Goal: Task Accomplishment & Management: Use online tool/utility

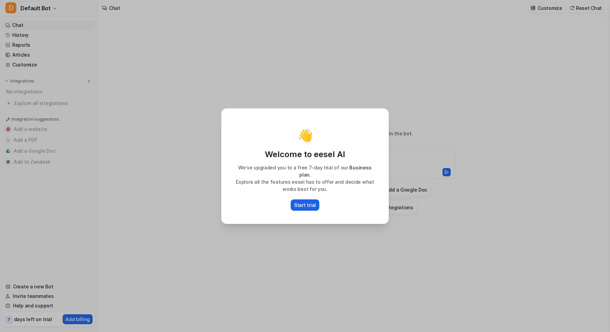
click at [307, 201] on p "Start trial" at bounding box center [305, 204] width 22 height 7
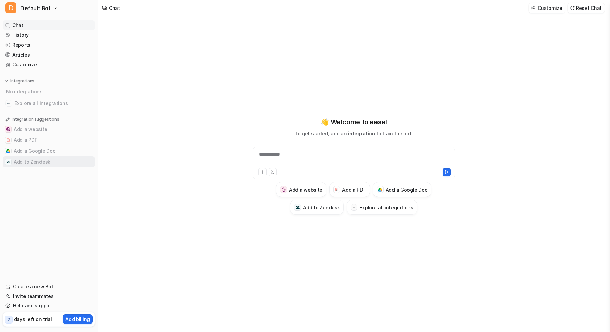
click at [35, 162] on button "Add to Zendesk" at bounding box center [49, 161] width 92 height 11
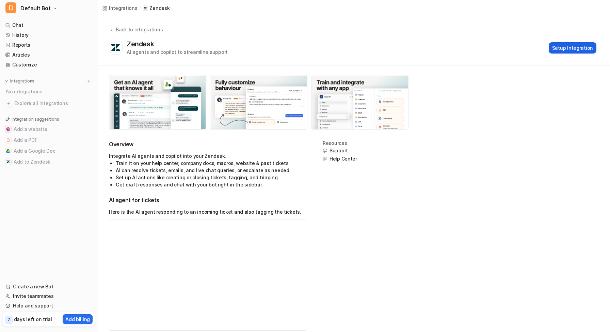
click at [575, 46] on button "Setup Integration" at bounding box center [573, 47] width 48 height 11
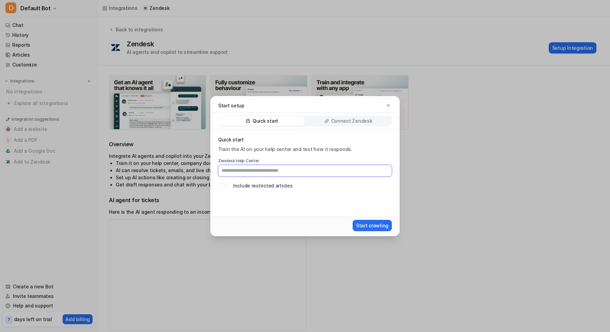
paste input "**********"
type input "**********"
paste input "**********"
type input "**********"
click at [341, 181] on div "**********" at bounding box center [305, 162] width 174 height 53
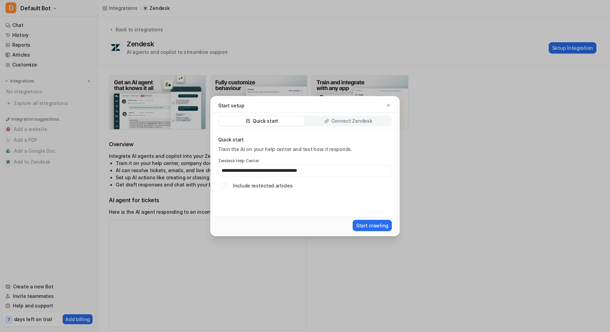
click at [342, 122] on p "Connect Zendesk" at bounding box center [351, 120] width 41 height 7
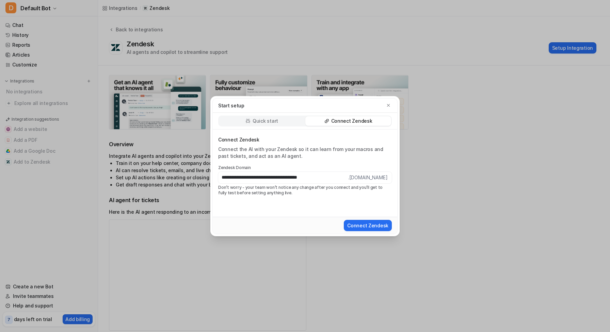
click at [277, 178] on input "**********" at bounding box center [283, 178] width 130 height 12
drag, startPoint x: 238, startPoint y: 178, endPoint x: 213, endPoint y: 153, distance: 35.6
click at [213, 153] on div "**********" at bounding box center [305, 172] width 185 height 87
click at [252, 154] on div "Connect the AI with your Zendesk so it can learn from your macros and past tick…" at bounding box center [305, 153] width 174 height 14
drag, startPoint x: 281, startPoint y: 178, endPoint x: 279, endPoint y: 166, distance: 11.3
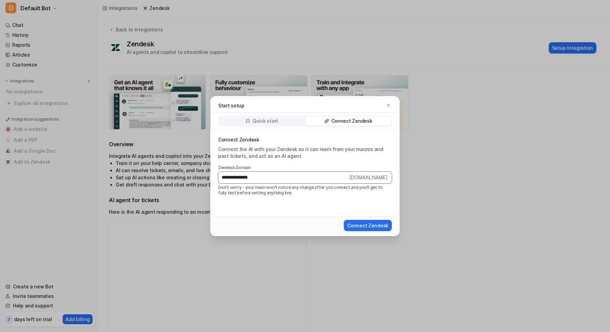
click at [279, 166] on div "**********" at bounding box center [305, 180] width 174 height 31
paste input "text"
type input "**********"
click at [364, 225] on button "Connect Zendesk" at bounding box center [368, 225] width 48 height 11
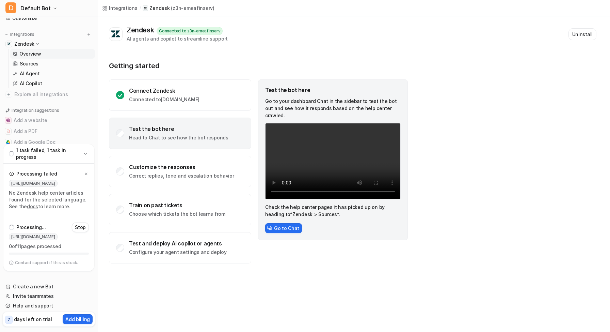
scroll to position [46, 0]
click at [40, 65] on link "Sources" at bounding box center [52, 65] width 85 height 10
click at [43, 57] on link "Overview" at bounding box center [52, 55] width 85 height 10
click at [173, 134] on p "Head to Chat to see how the bot responds" at bounding box center [178, 137] width 99 height 7
click at [290, 223] on button "Go to Chat" at bounding box center [283, 228] width 37 height 10
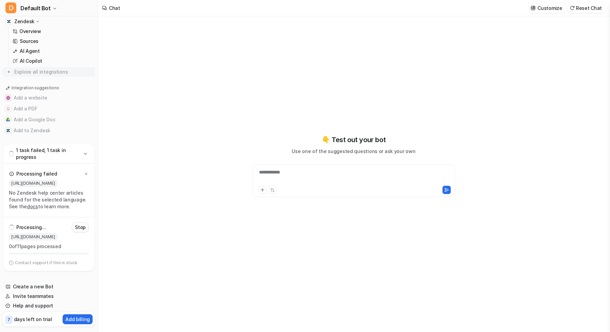
scroll to position [72, 0]
click at [34, 32] on link "Overview" at bounding box center [52, 29] width 85 height 10
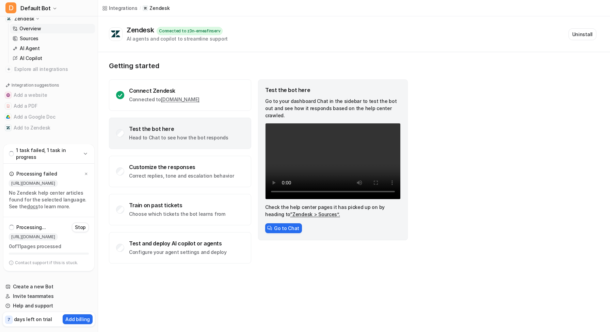
click at [58, 174] on div "Processing failed" at bounding box center [49, 174] width 80 height 10
click at [84, 153] on icon at bounding box center [85, 153] width 7 height 7
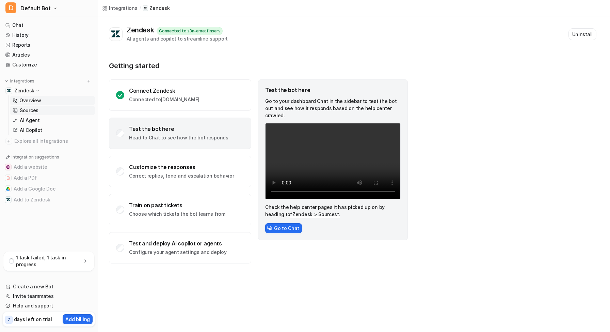
click at [33, 109] on p "Sources" at bounding box center [29, 110] width 19 height 7
click at [35, 119] on p "AI Agent" at bounding box center [30, 120] width 20 height 7
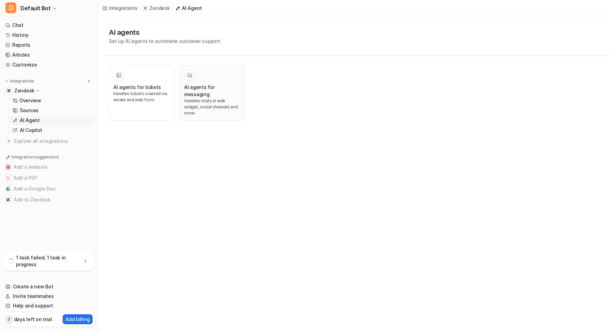
click at [221, 98] on p "Handles chats in web widget, social channels and more." at bounding box center [212, 107] width 57 height 18
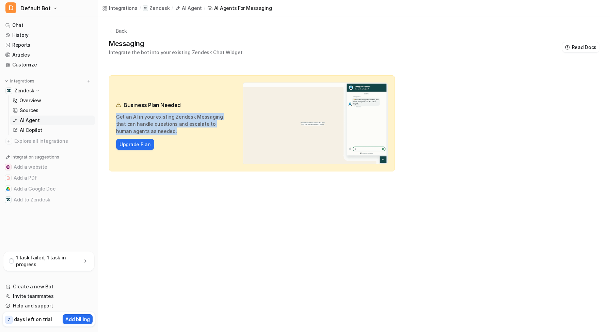
drag, startPoint x: 116, startPoint y: 115, endPoint x: 156, endPoint y: 133, distance: 43.6
click at [156, 133] on p "Get an AI in your existing Zendesk Messaging that can handle questions and esca…" at bounding box center [172, 123] width 112 height 21
click at [116, 31] on p "Back" at bounding box center [121, 30] width 11 height 7
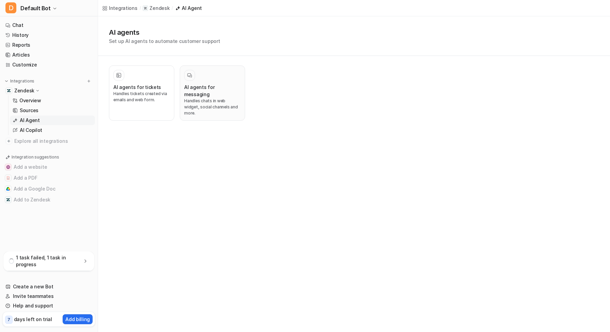
click at [214, 78] on div at bounding box center [212, 75] width 57 height 11
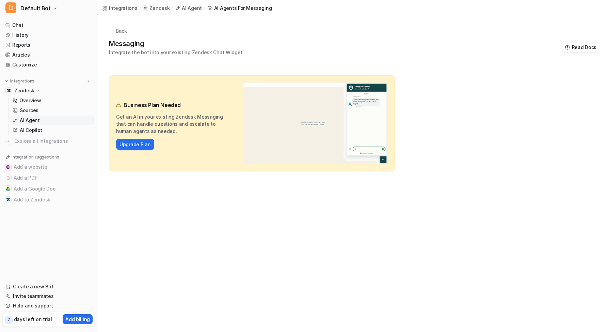
click at [35, 119] on p "AI Agent" at bounding box center [30, 120] width 20 height 7
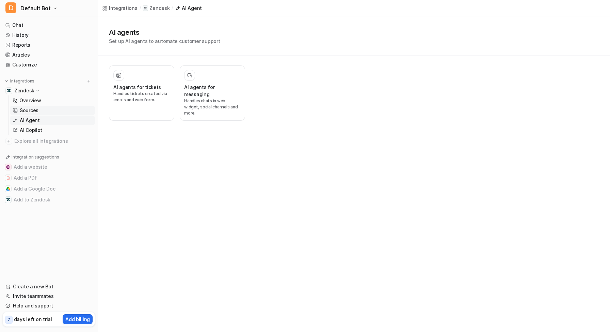
click at [39, 113] on link "Sources" at bounding box center [52, 111] width 85 height 10
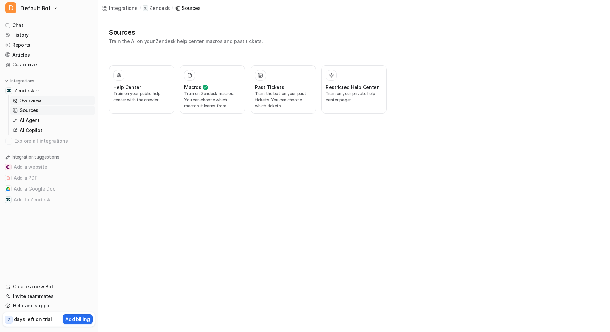
click at [39, 99] on p "Overview" at bounding box center [30, 100] width 22 height 7
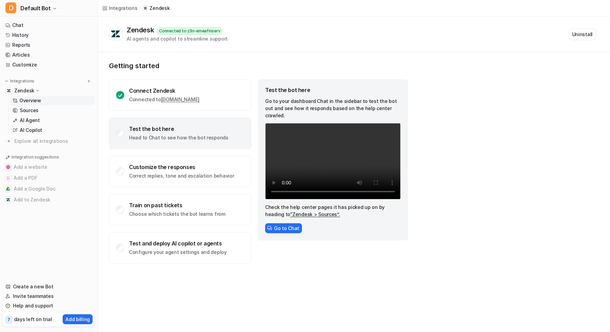
click at [151, 132] on div "Test the bot here Head to Chat to see how the bot responds" at bounding box center [178, 133] width 99 height 16
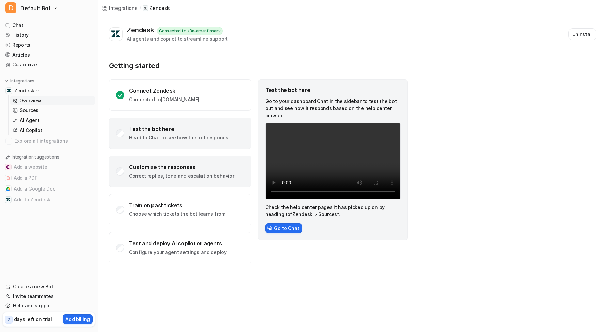
click at [163, 169] on div "Customize the responses" at bounding box center [181, 166] width 105 height 7
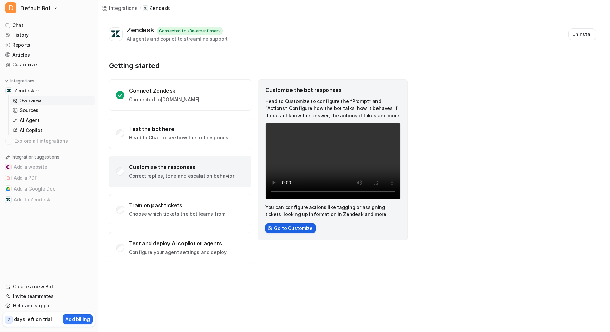
click at [289, 226] on button "Go to Customize" at bounding box center [290, 228] width 50 height 10
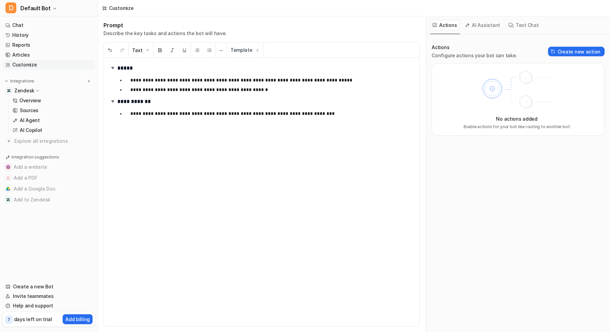
click at [483, 26] on button "AI Assistant" at bounding box center [483, 25] width 41 height 11
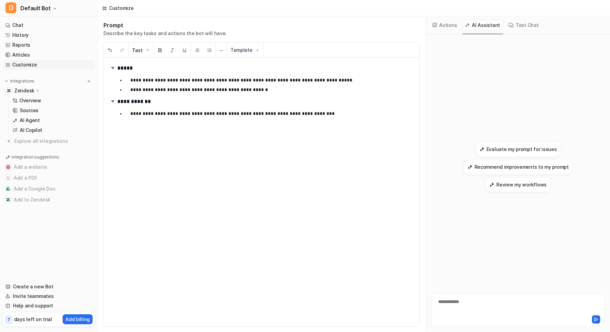
click at [524, 25] on button "Test Chat" at bounding box center [524, 25] width 36 height 11
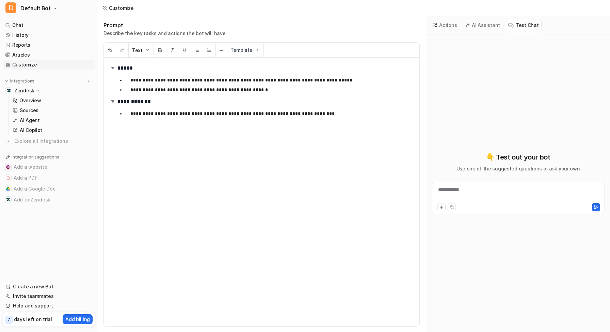
click at [443, 21] on button "Actions" at bounding box center [445, 25] width 30 height 11
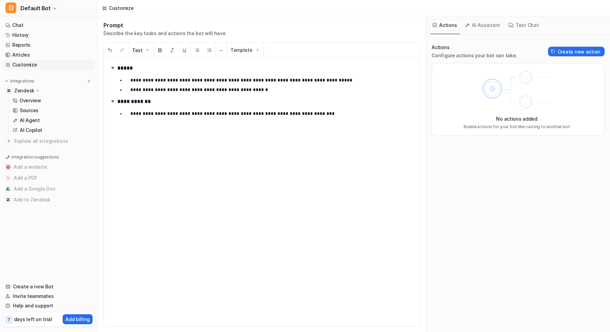
click at [36, 91] on icon at bounding box center [37, 90] width 5 height 5
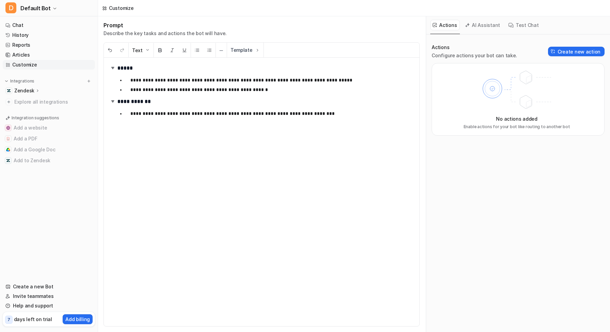
click at [36, 90] on icon at bounding box center [37, 90] width 5 height 5
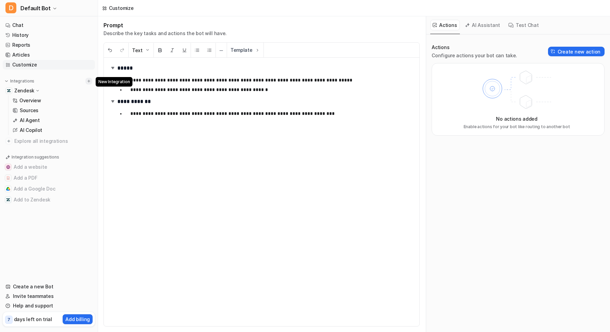
click at [89, 83] on img at bounding box center [88, 81] width 5 height 5
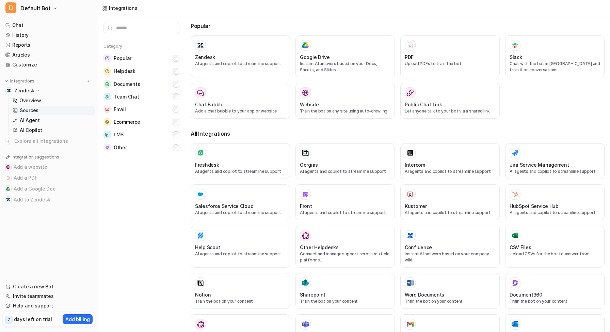
click at [34, 106] on link "Sources" at bounding box center [52, 111] width 85 height 10
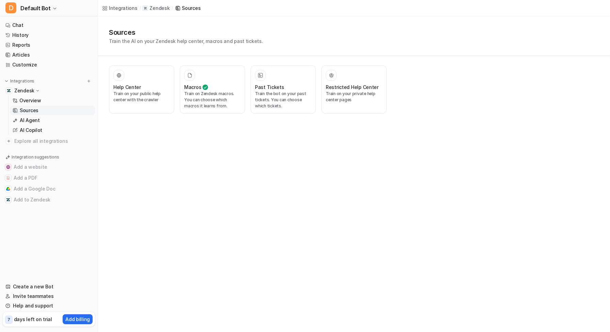
click at [33, 109] on p "Sources" at bounding box center [29, 110] width 19 height 7
click at [43, 104] on link "Overview" at bounding box center [52, 101] width 85 height 10
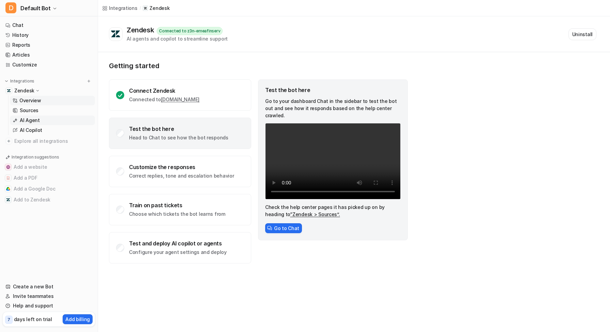
click at [39, 118] on link "AI Agent" at bounding box center [52, 120] width 85 height 10
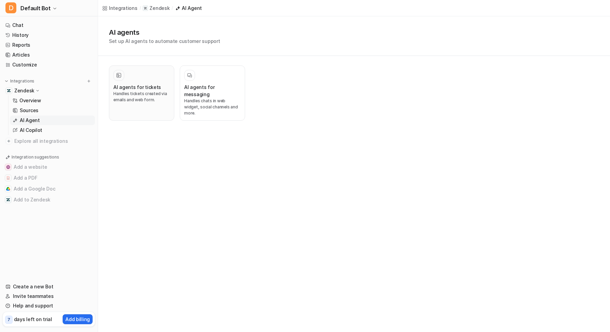
click at [153, 95] on p "Handles tickets created via emails and web form." at bounding box center [141, 97] width 57 height 12
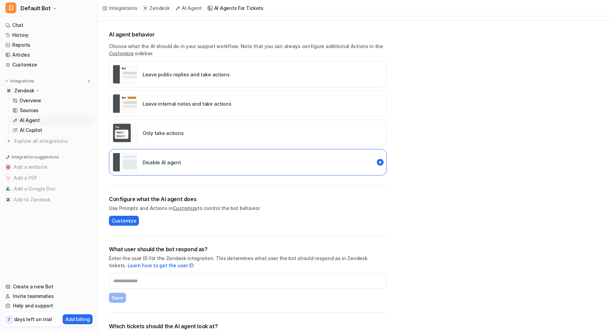
scroll to position [77, 0]
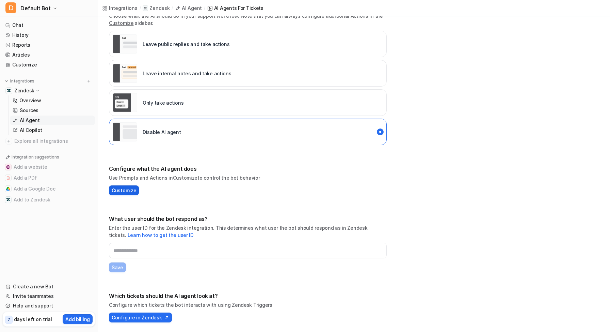
click at [122, 193] on span "Customize" at bounding box center [124, 190] width 25 height 7
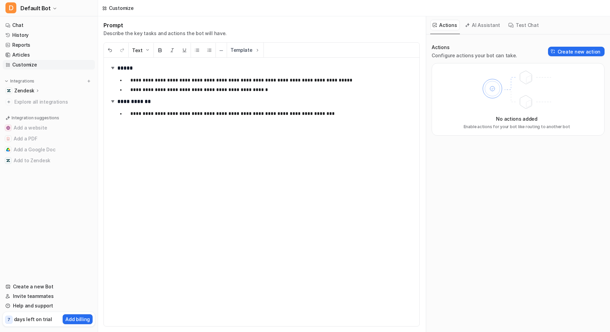
click at [478, 26] on button "AI Assistant" at bounding box center [483, 25] width 41 height 11
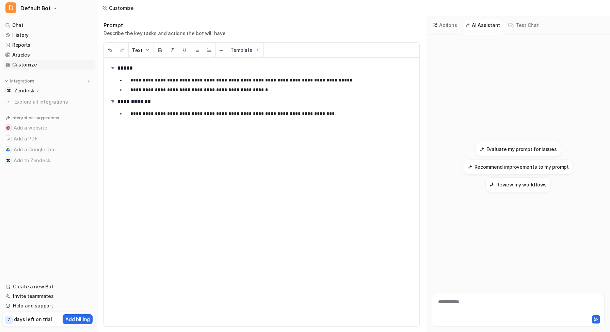
click at [444, 25] on button "Actions" at bounding box center [445, 25] width 30 height 11
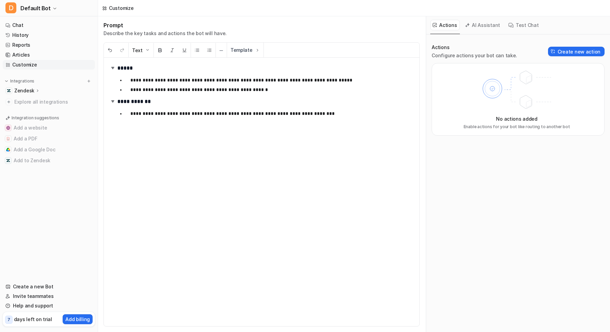
click at [516, 27] on button "Test Chat" at bounding box center [524, 25] width 36 height 11
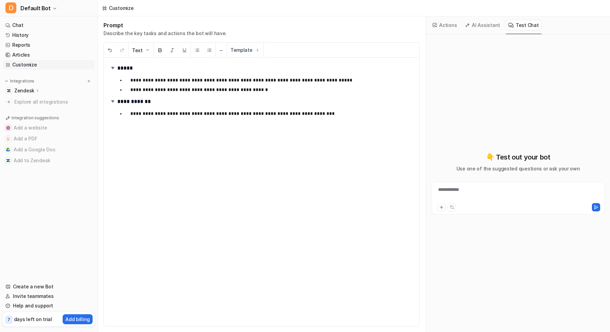
click at [450, 25] on button "Actions" at bounding box center [445, 25] width 30 height 11
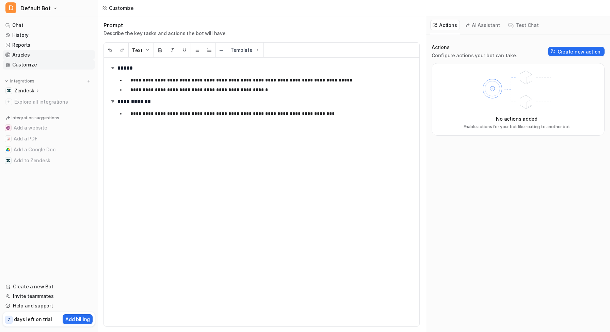
click at [23, 56] on link "Articles" at bounding box center [49, 55] width 92 height 10
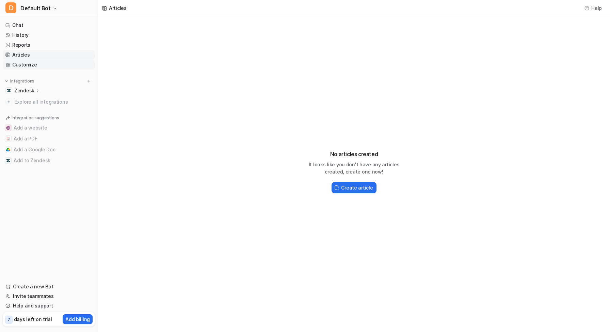
click at [28, 64] on link "Customize" at bounding box center [49, 65] width 92 height 10
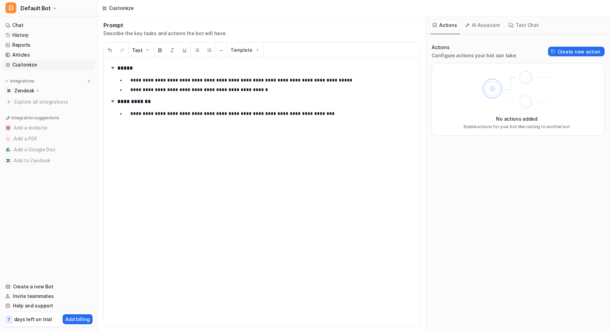
click at [33, 90] on div "Zendesk" at bounding box center [27, 90] width 26 height 7
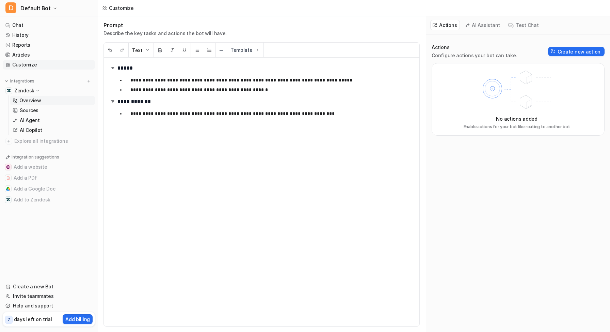
click at [31, 103] on p "Overview" at bounding box center [30, 100] width 22 height 7
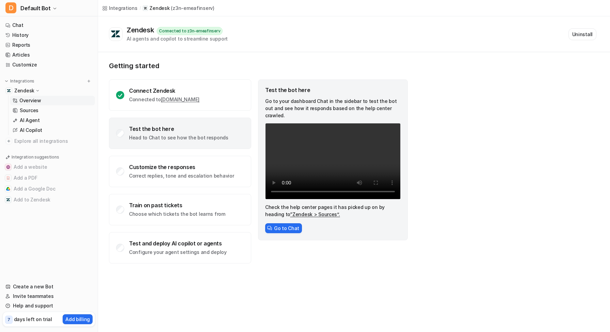
click at [259, 59] on div "Getting started Connect Zendesk Connected to z3n-emeafinserv.zendesk.com Test t…" at bounding box center [354, 162] width 512 height 221
click at [28, 66] on link "Customize" at bounding box center [49, 65] width 92 height 10
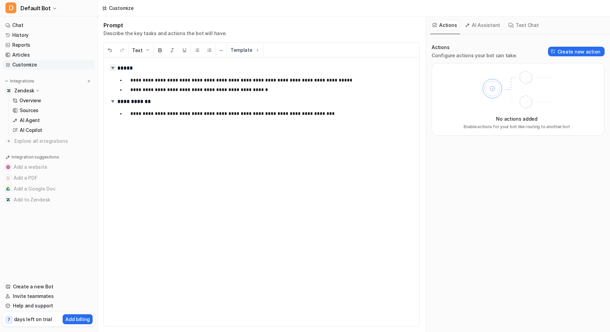
click at [114, 66] on img at bounding box center [112, 67] width 7 height 7
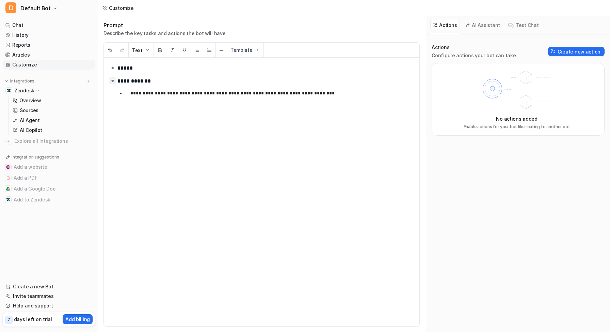
click at [110, 80] on img at bounding box center [112, 80] width 7 height 7
click at [111, 79] on img at bounding box center [112, 80] width 7 height 7
click at [112, 81] on img at bounding box center [112, 80] width 7 height 7
click at [252, 47] on button "Template" at bounding box center [245, 50] width 36 height 15
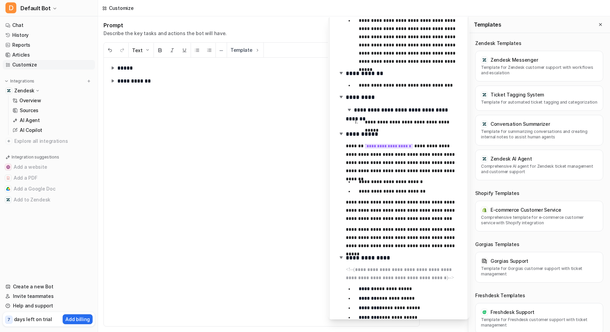
scroll to position [53, 0]
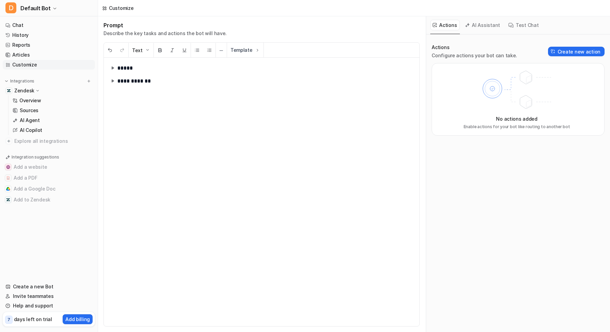
click at [285, 116] on div "**********" at bounding box center [354, 173] width 512 height 315
click at [248, 49] on button "Template" at bounding box center [245, 50] width 36 height 15
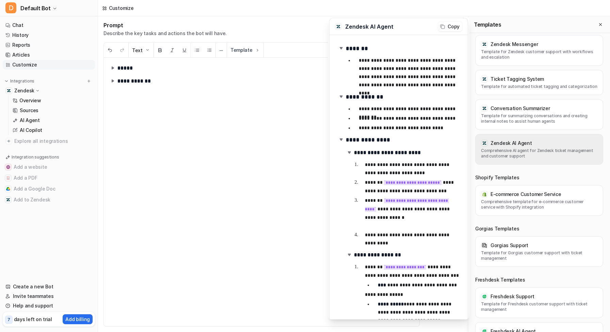
scroll to position [22, 0]
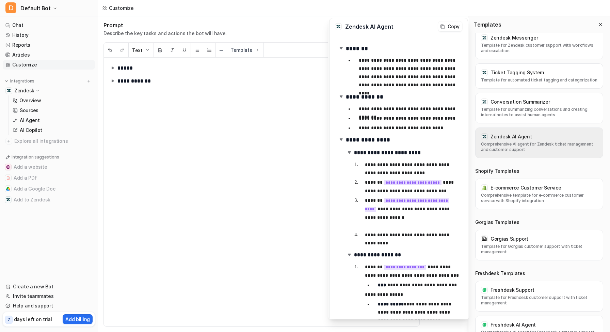
click at [516, 146] on p "Comprehensive AI agent for Zendesk ticket management and customer support" at bounding box center [539, 146] width 116 height 11
click at [522, 141] on p "Comprehensive AI agent for Zendesk ticket management and customer support" at bounding box center [539, 146] width 116 height 11
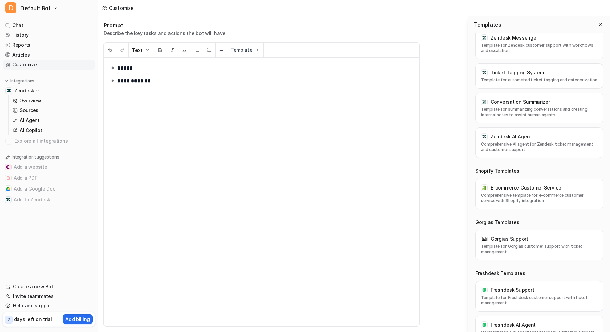
click at [300, 85] on div "**********" at bounding box center [354, 173] width 512 height 315
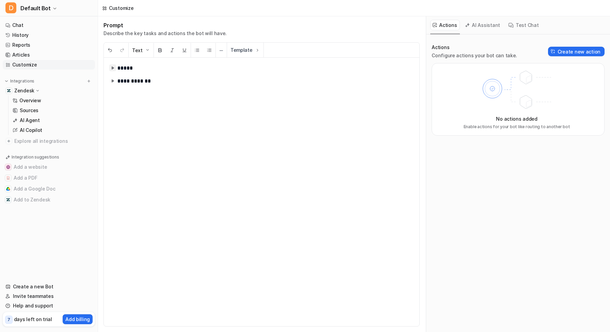
click at [113, 67] on img at bounding box center [112, 67] width 7 height 7
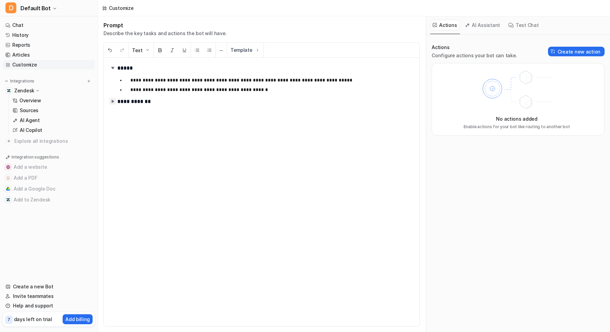
click at [113, 102] on img at bounding box center [112, 101] width 7 height 7
click at [563, 50] on button "Create new action" at bounding box center [576, 52] width 57 height 10
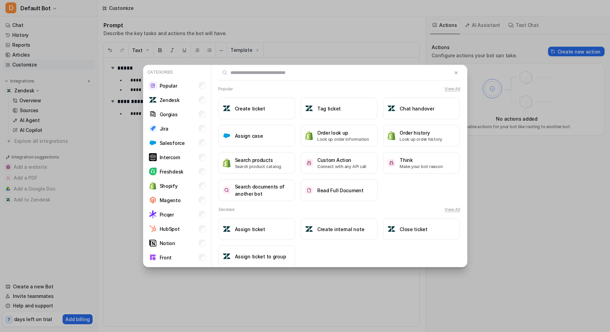
click at [505, 69] on div "Categories Popular Zendesk Gorgias Jira Salesforce Intercom Freshdesk Shopify M…" at bounding box center [305, 166] width 610 height 332
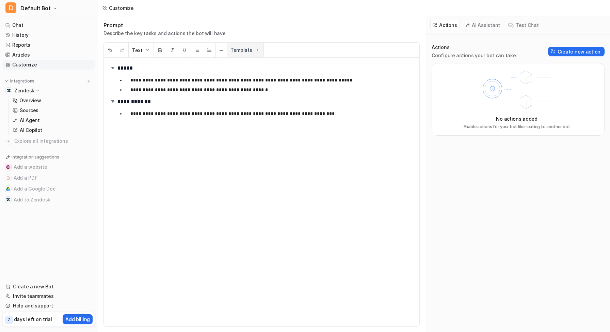
click at [244, 52] on button "Template" at bounding box center [245, 50] width 36 height 15
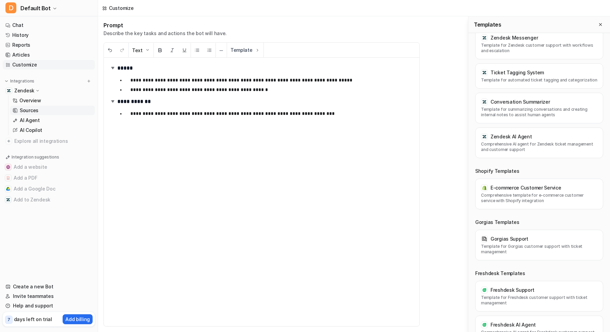
click at [43, 112] on link "Sources" at bounding box center [52, 111] width 85 height 10
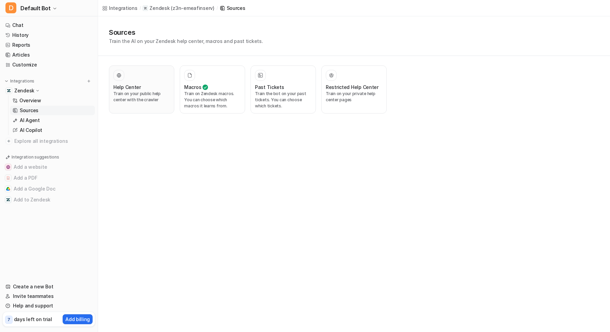
click at [157, 95] on p "Train on your public help center with the crawler" at bounding box center [141, 97] width 57 height 12
click at [35, 120] on p "AI Agent" at bounding box center [30, 120] width 20 height 7
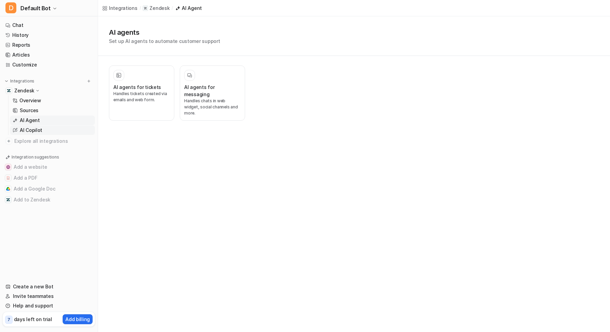
click at [33, 128] on p "AI Copilot" at bounding box center [31, 130] width 22 height 7
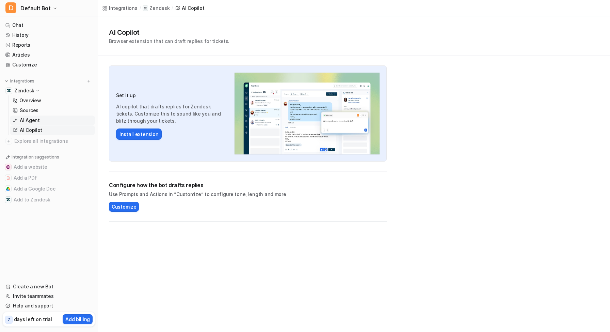
click at [34, 119] on p "AI Agent" at bounding box center [30, 120] width 20 height 7
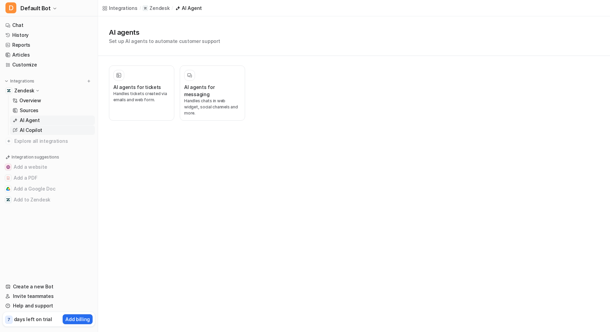
click at [38, 127] on p "AI Copilot" at bounding box center [31, 130] width 22 height 7
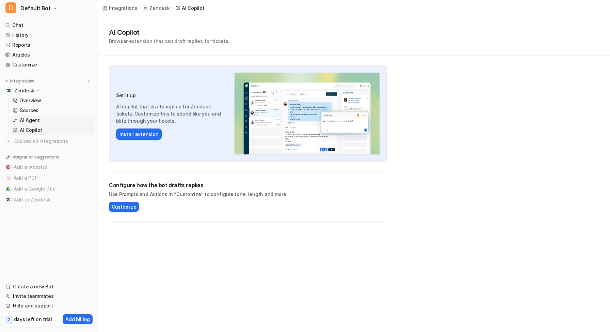
click at [43, 122] on link "AI Agent" at bounding box center [52, 120] width 85 height 10
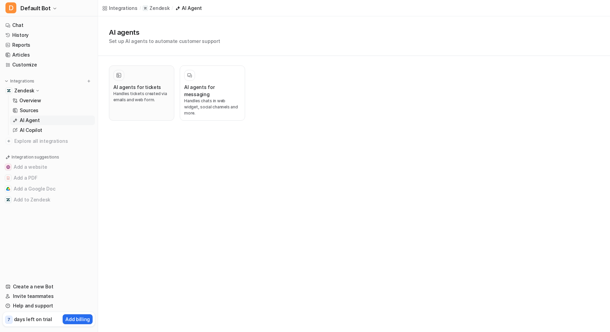
click at [156, 85] on h3 "AI agents for tickets" at bounding box center [137, 86] width 48 height 7
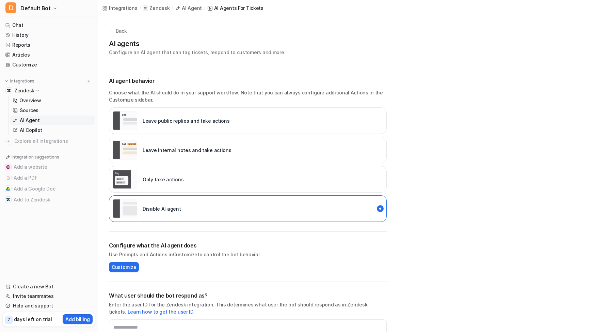
click at [195, 177] on div "Only take actions" at bounding box center [248, 179] width 278 height 27
click at [225, 161] on div "Leave internal notes and take actions" at bounding box center [248, 150] width 278 height 27
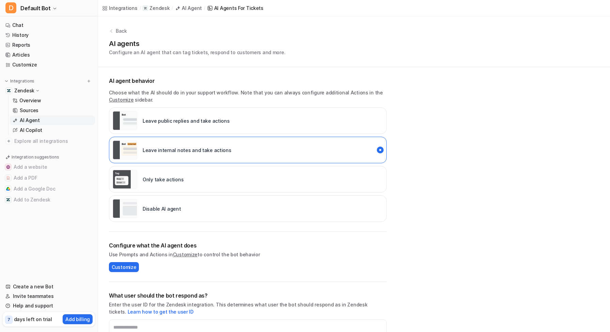
click at [238, 132] on div "Leave public replies and take actions" at bounding box center [248, 120] width 278 height 27
click at [131, 264] on span "Customize" at bounding box center [124, 266] width 25 height 7
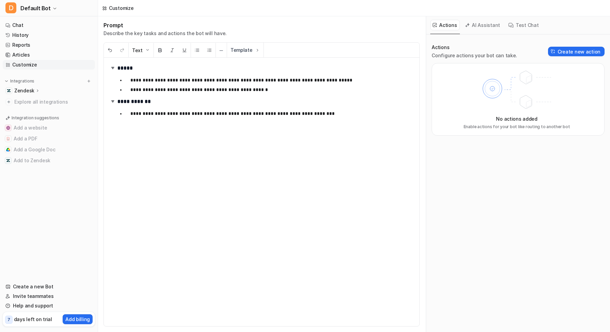
click at [30, 90] on p "Zendesk" at bounding box center [24, 90] width 20 height 7
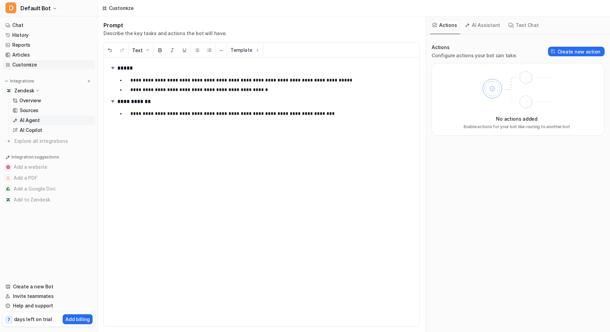
click at [30, 121] on p "AI Agent" at bounding box center [30, 120] width 20 height 7
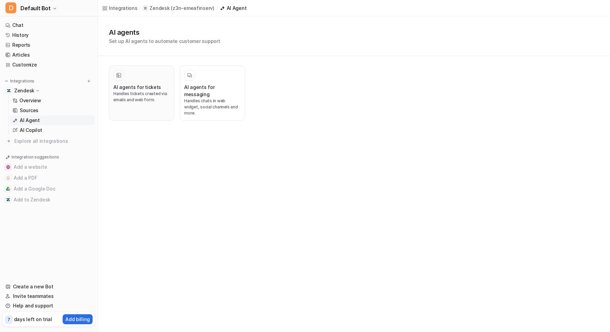
click at [152, 93] on p "Handles tickets created via emails and web form." at bounding box center [141, 97] width 57 height 12
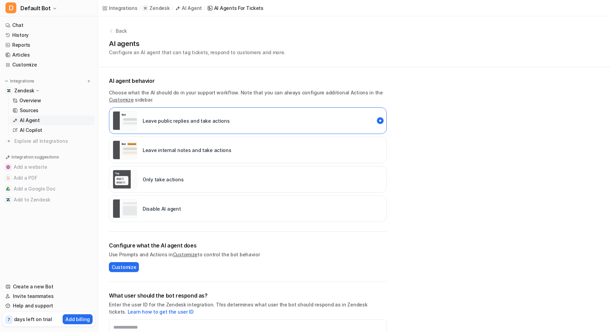
click at [200, 148] on p "Leave internal notes and take actions" at bounding box center [187, 149] width 89 height 7
click at [207, 127] on div "Leave public replies and take actions" at bounding box center [171, 120] width 117 height 19
click at [39, 109] on link "Sources" at bounding box center [52, 111] width 85 height 10
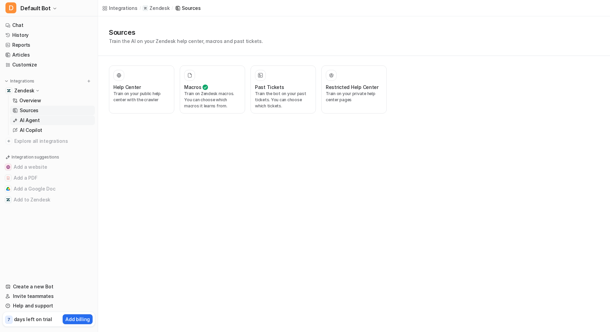
click at [31, 121] on p "AI Agent" at bounding box center [30, 120] width 20 height 7
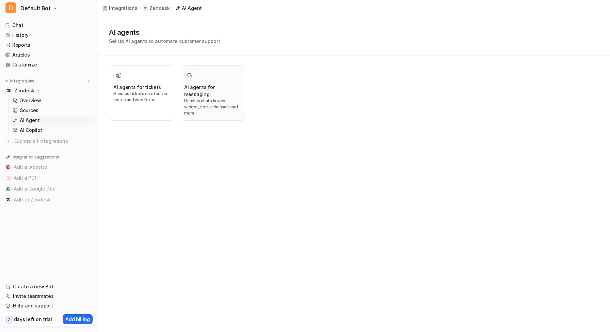
click at [189, 85] on h3 "AI agents for messaging" at bounding box center [212, 90] width 57 height 14
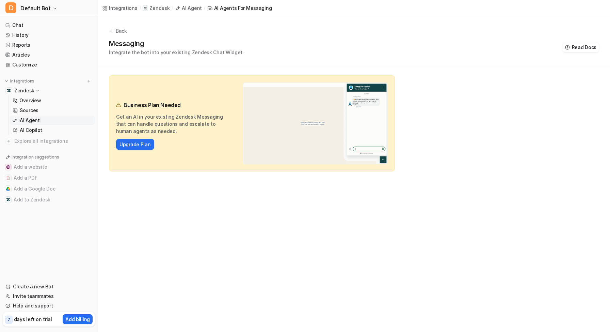
click at [121, 30] on p "Back" at bounding box center [121, 30] width 11 height 7
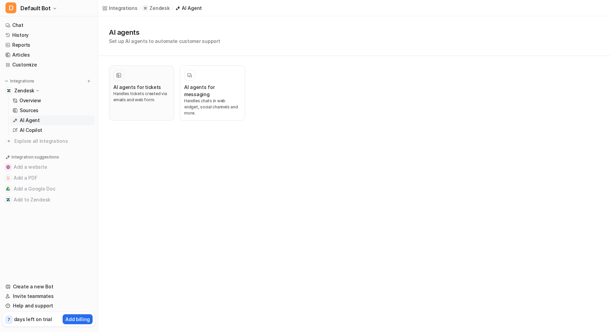
click at [142, 80] on div at bounding box center [141, 75] width 57 height 11
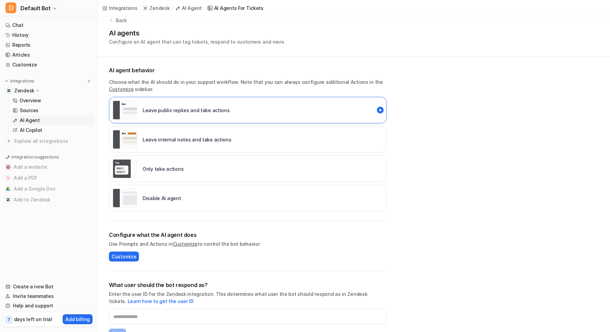
scroll to position [11, 0]
click at [190, 175] on div "Only take actions" at bounding box center [248, 168] width 278 height 27
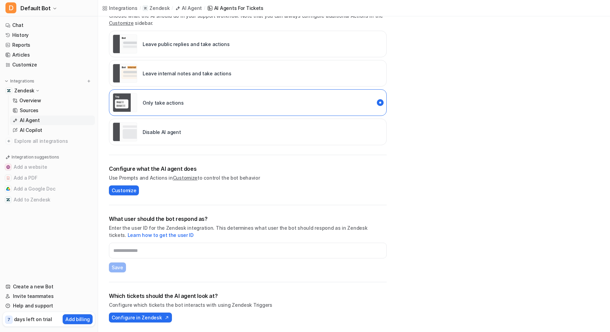
scroll to position [0, 0]
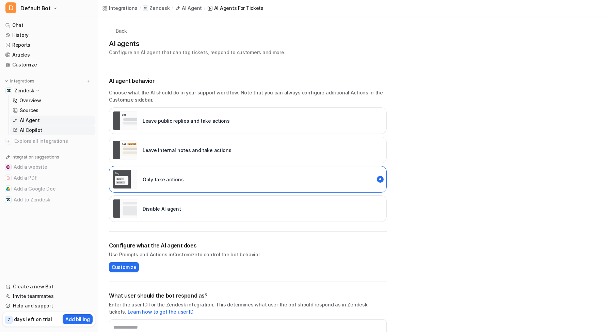
click at [35, 130] on p "AI Copilot" at bounding box center [31, 130] width 22 height 7
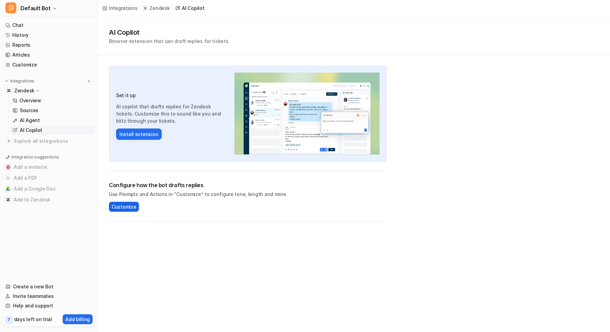
click at [126, 204] on span "Customize" at bounding box center [124, 206] width 25 height 7
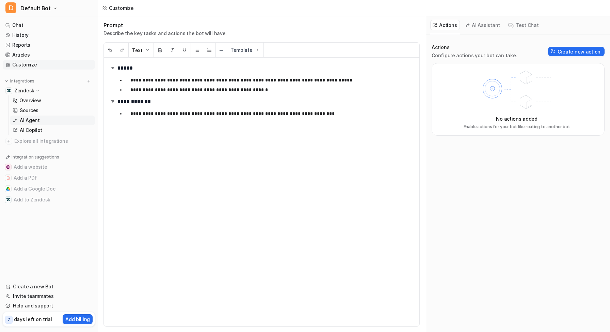
click at [44, 122] on link "AI Agent" at bounding box center [52, 120] width 85 height 10
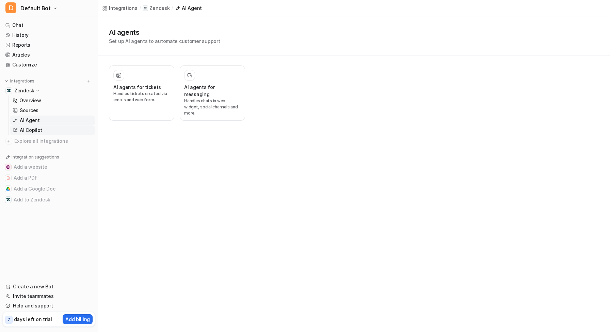
click at [44, 133] on link "AI Copilot" at bounding box center [52, 130] width 85 height 10
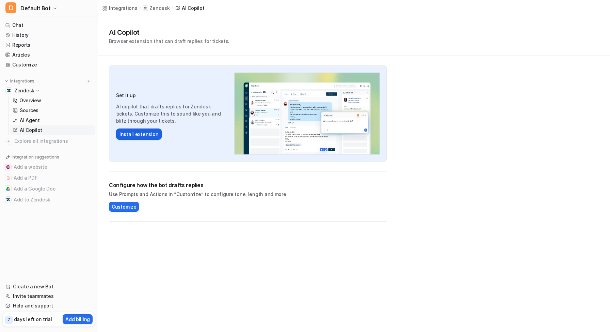
click at [146, 134] on button "Install extension" at bounding box center [139, 133] width 46 height 11
click at [30, 118] on p "AI Agent" at bounding box center [30, 120] width 20 height 7
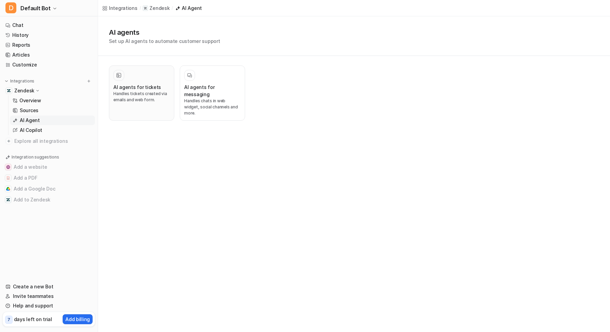
click at [160, 88] on div "AI agents for tickets" at bounding box center [141, 86] width 57 height 7
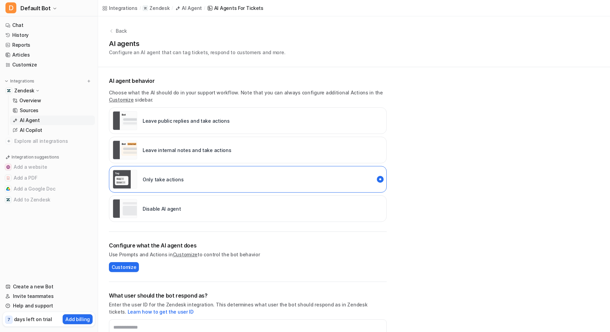
click at [253, 124] on div "Leave public replies and take actions" at bounding box center [248, 120] width 278 height 27
click at [244, 147] on div "Leave internal notes and take actions" at bounding box center [248, 150] width 278 height 27
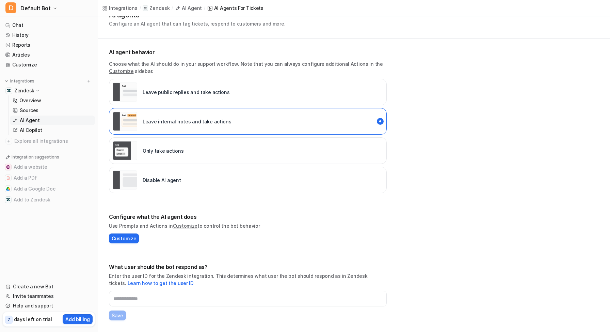
scroll to position [77, 0]
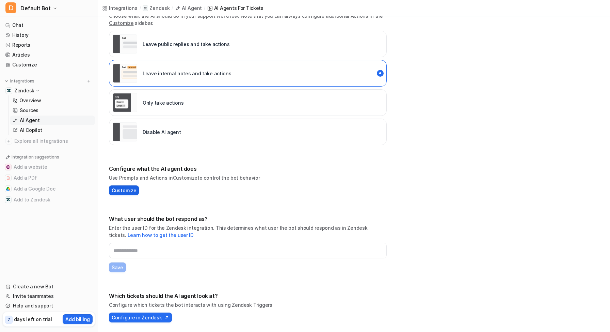
click at [125, 189] on span "Customize" at bounding box center [124, 190] width 25 height 7
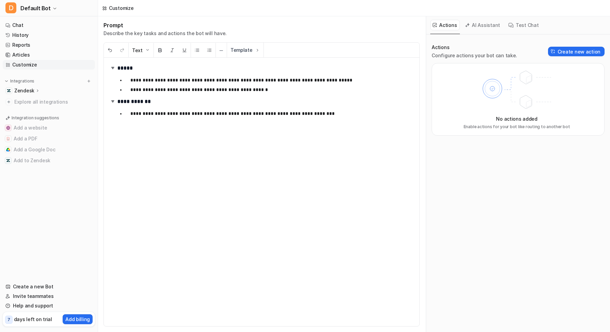
click at [37, 89] on icon at bounding box center [37, 90] width 5 height 5
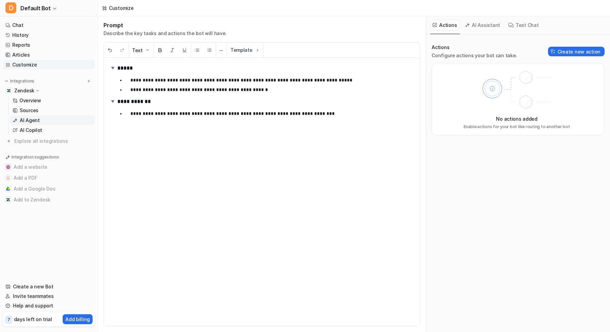
click at [32, 120] on p "AI Agent" at bounding box center [30, 120] width 20 height 7
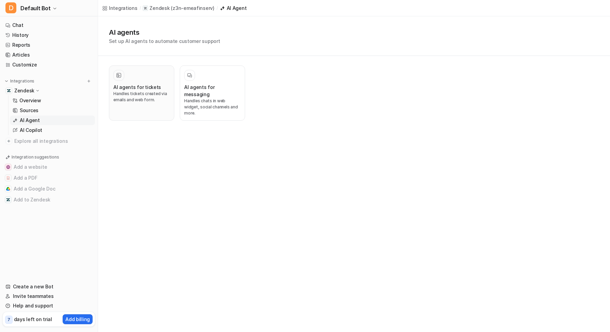
click at [140, 87] on h3 "AI agents for tickets" at bounding box center [137, 86] width 48 height 7
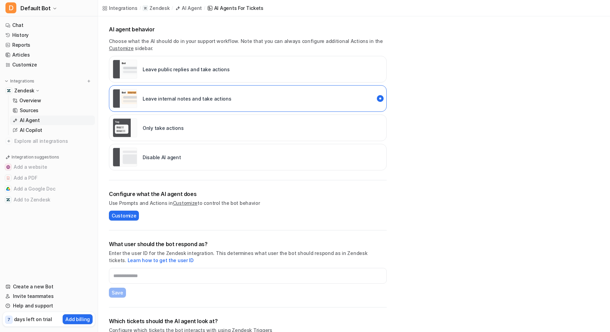
scroll to position [77, 0]
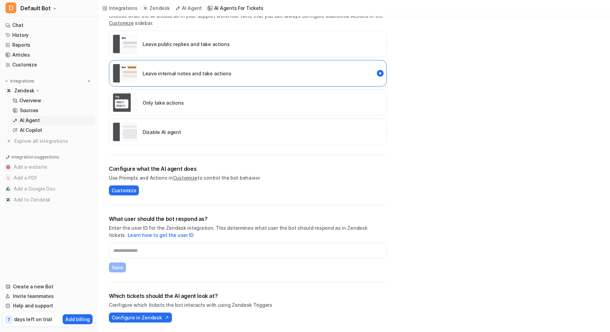
click at [213, 70] on p "Leave internal notes and take actions" at bounding box center [187, 73] width 89 height 7
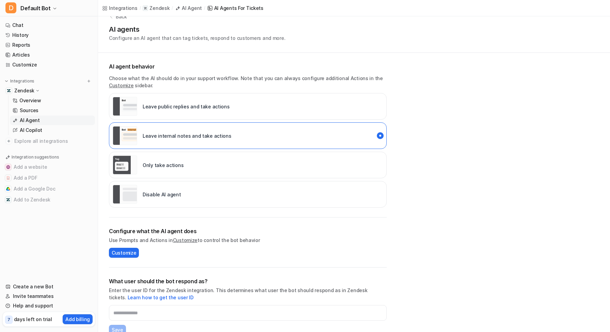
scroll to position [0, 0]
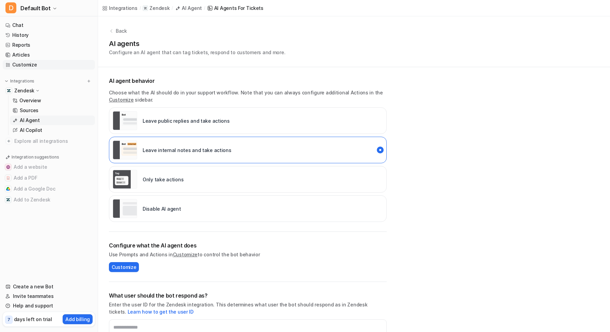
click at [33, 64] on link "Customize" at bounding box center [49, 65] width 92 height 10
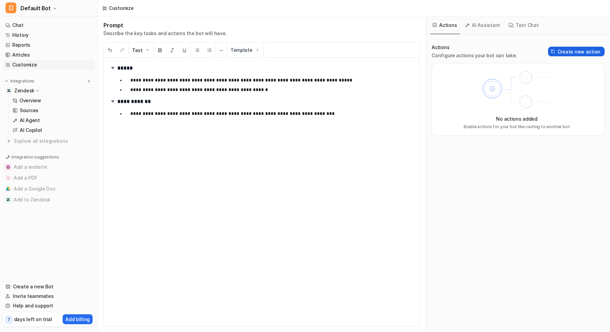
click at [563, 52] on button "Create new action" at bounding box center [576, 52] width 57 height 10
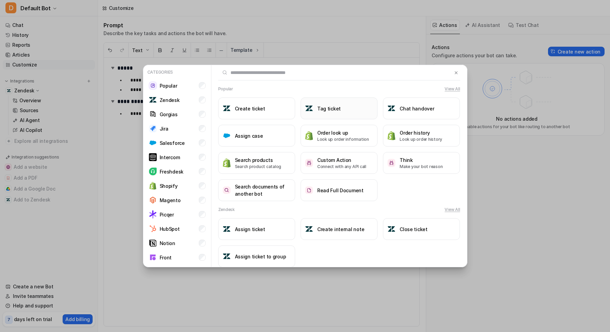
click at [324, 113] on button "Tag ticket" at bounding box center [339, 108] width 77 height 22
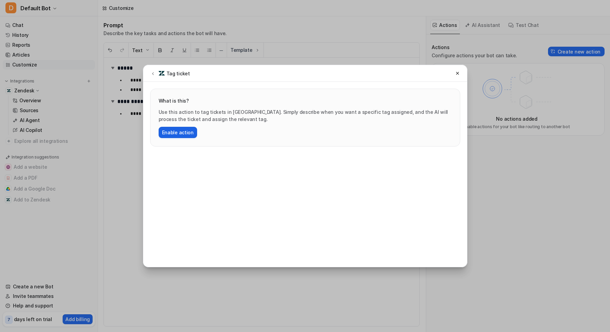
click at [181, 131] on button "Enable action" at bounding box center [178, 132] width 38 height 11
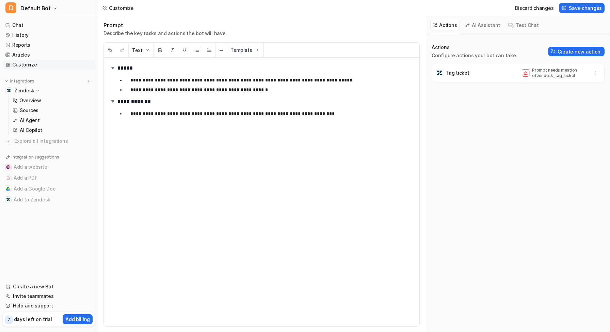
click at [579, 79] on div "Tag ticket Prompt needs mention of zendesk_tag_ticket" at bounding box center [518, 73] width 167 height 14
click at [38, 43] on link "Reports" at bounding box center [49, 45] width 92 height 10
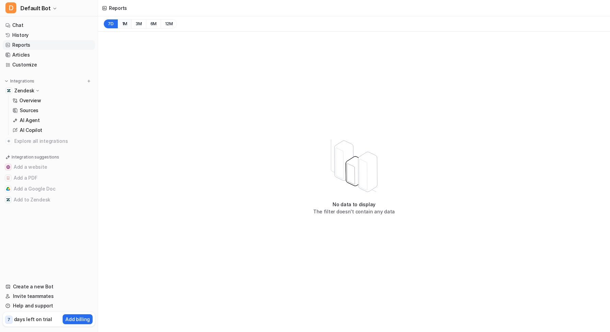
click at [126, 25] on button "1M" at bounding box center [125, 24] width 14 height 10
click at [138, 25] on button "3M" at bounding box center [138, 24] width 15 height 10
click at [29, 43] on link "Reports" at bounding box center [49, 45] width 92 height 10
click at [35, 304] on link "Help and support" at bounding box center [49, 306] width 92 height 10
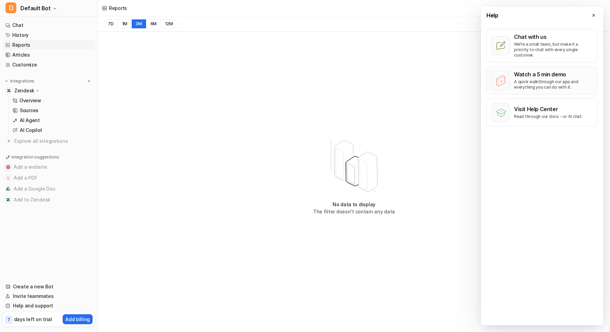
click at [536, 83] on p "A quick walkthrough our app and everything you can do with it." at bounding box center [553, 84] width 79 height 11
click at [529, 114] on p "Read through our docs - or AI chat." at bounding box center [548, 116] width 69 height 5
